Goal: Communication & Community: Ask a question

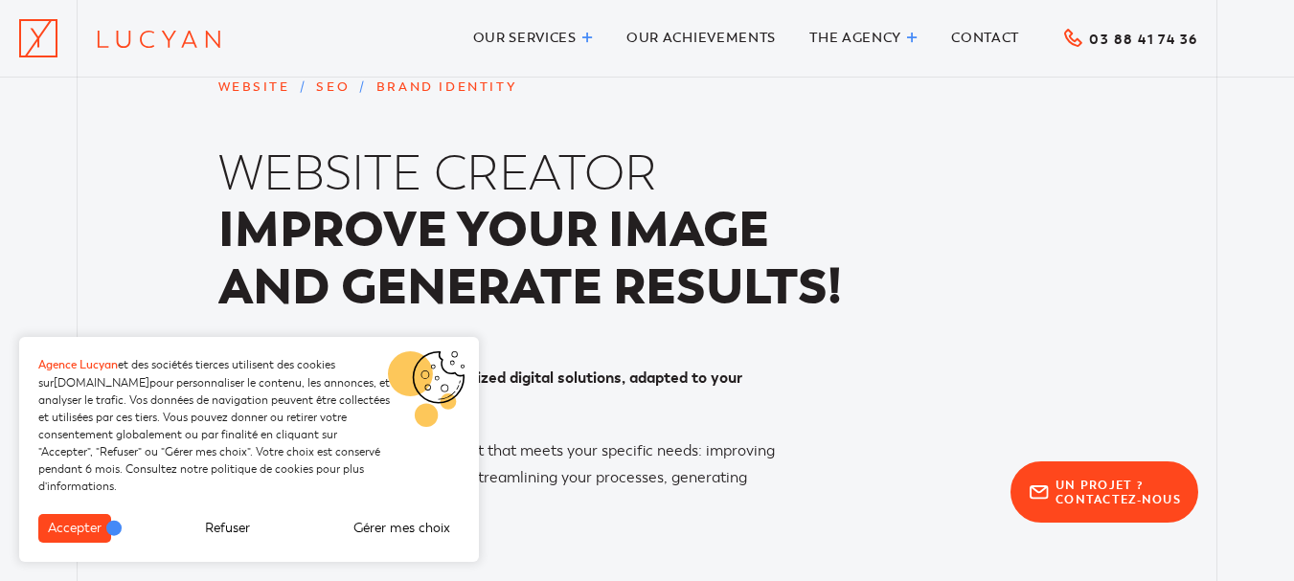
click at [100, 527] on div "Accepter Refuser Gérer mes choix" at bounding box center [249, 538] width 460 height 48
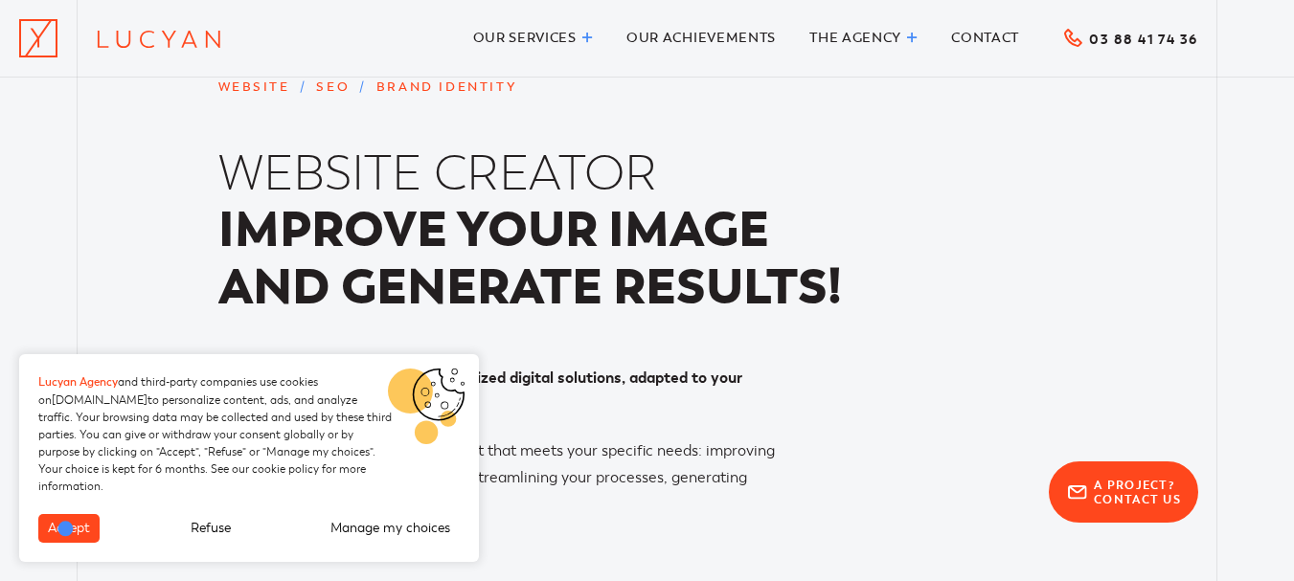
click at [66, 528] on font "Accept" at bounding box center [69, 528] width 42 height 16
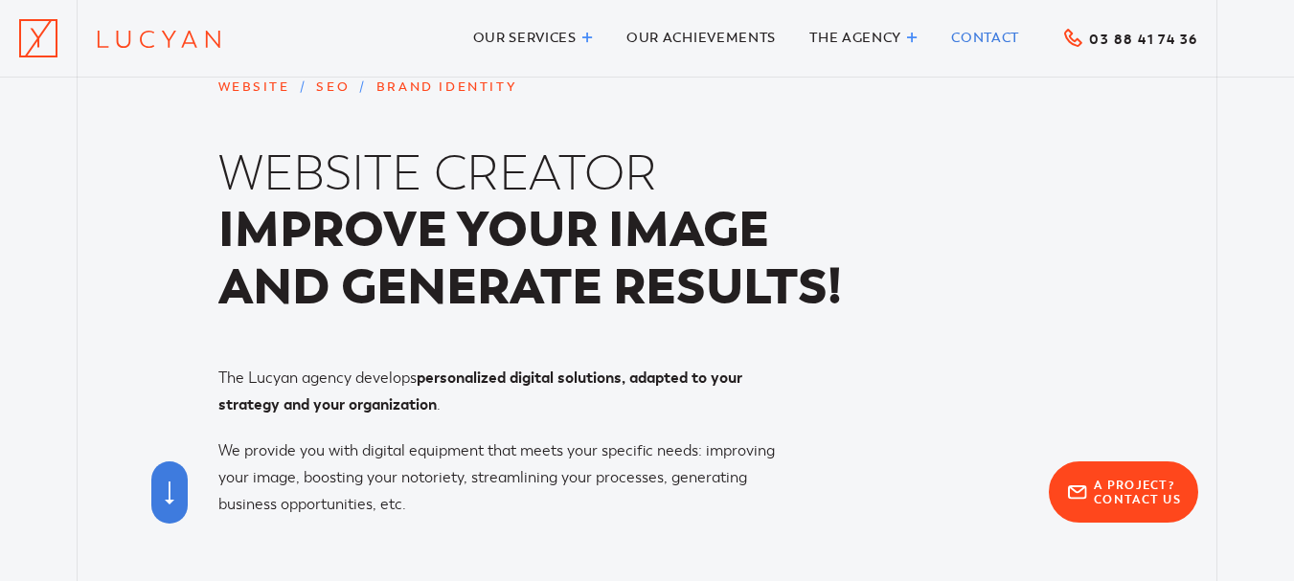
click at [985, 38] on font "Contact" at bounding box center [985, 38] width 68 height 16
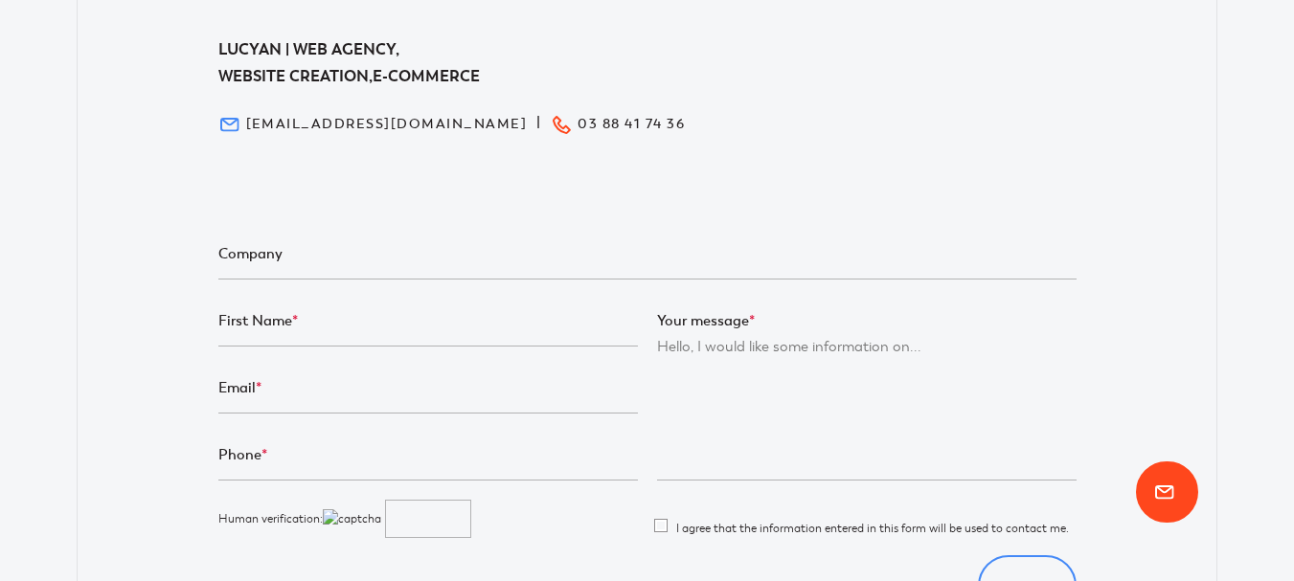
scroll to position [575, 0]
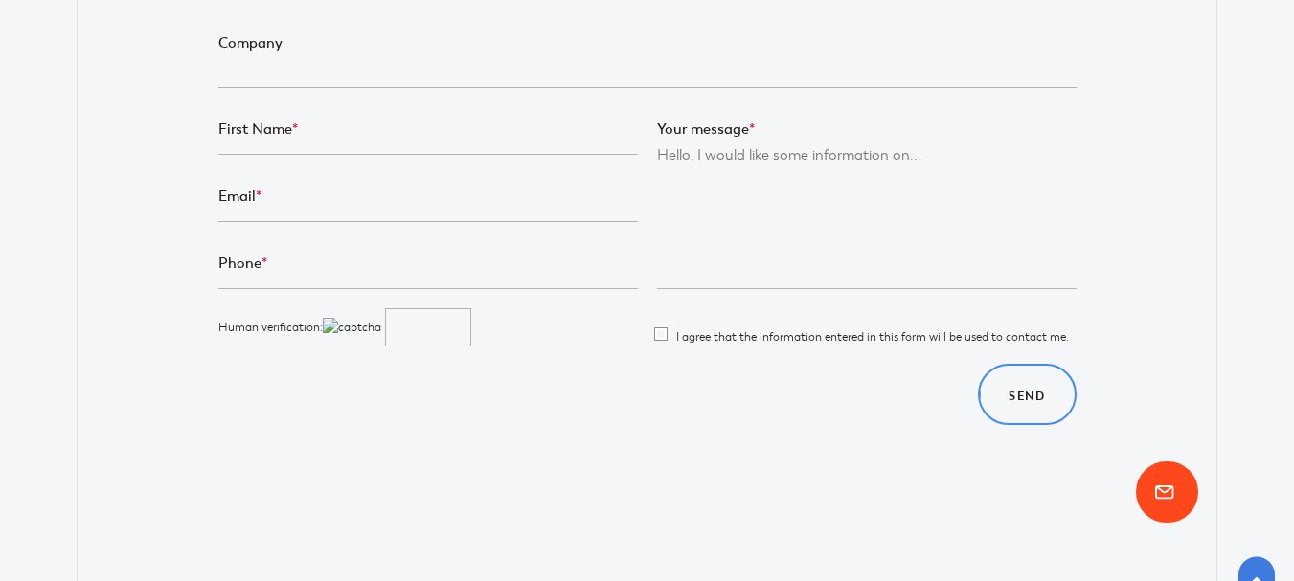
click at [286, 60] on input "Company" at bounding box center [647, 64] width 858 height 48
type input "Link Builders Team"
type input "[PERSON_NAME]"
type input "[EMAIL_ADDRESS][DOMAIN_NAME]"
type input "06296091545"
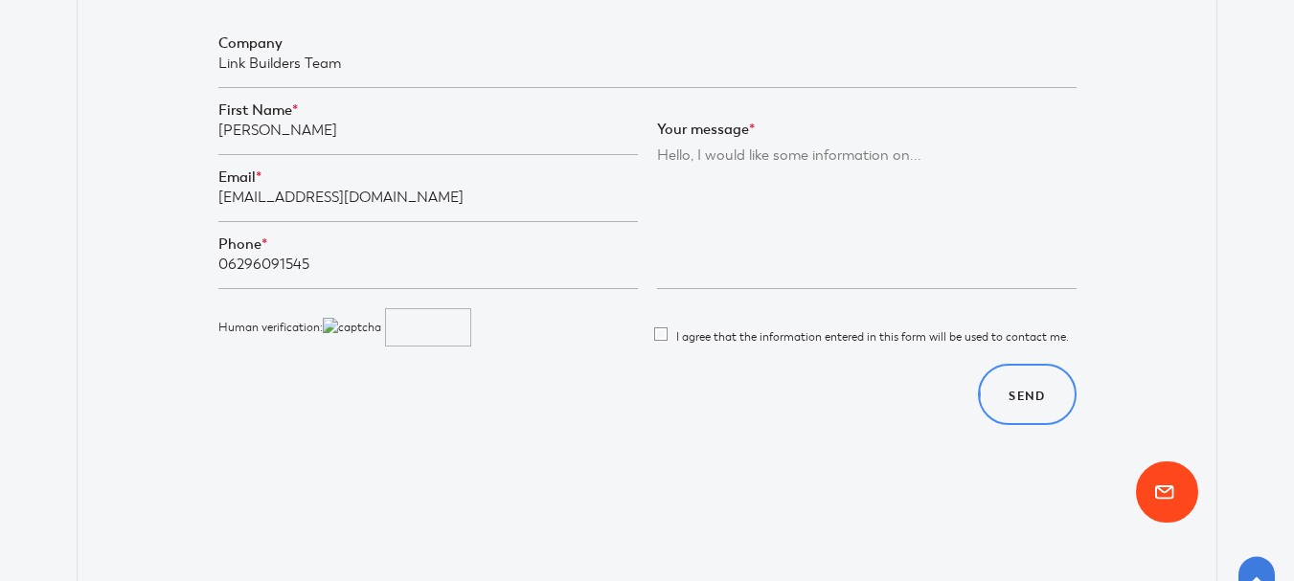
click at [859, 181] on textarea "Your message *" at bounding box center [867, 218] width 420 height 143
click at [668, 198] on textarea "Your message *" at bounding box center [867, 218] width 420 height 143
paste textarea "Hi, Hope you're doing well! I wanted to check if you're interested in a 5k+ Pai…"
type textarea "Hi, Hope you're doing well! I wanted to check if you're interested in a 5k+ Pai…"
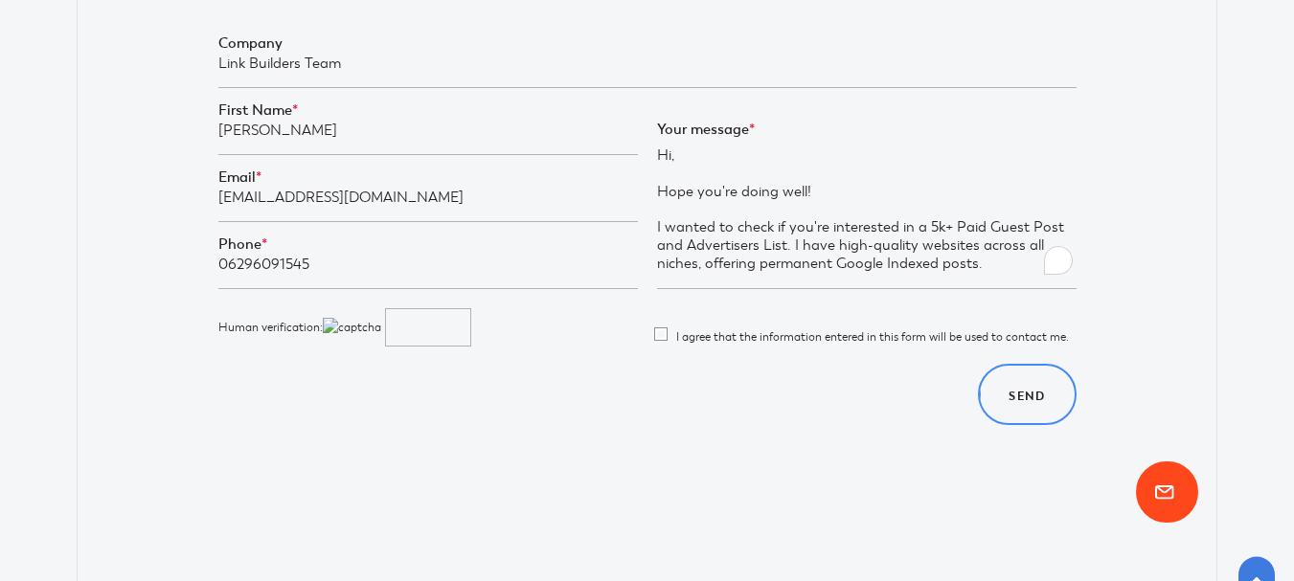
scroll to position [146, 0]
